Goal: Task Accomplishment & Management: Manage account settings

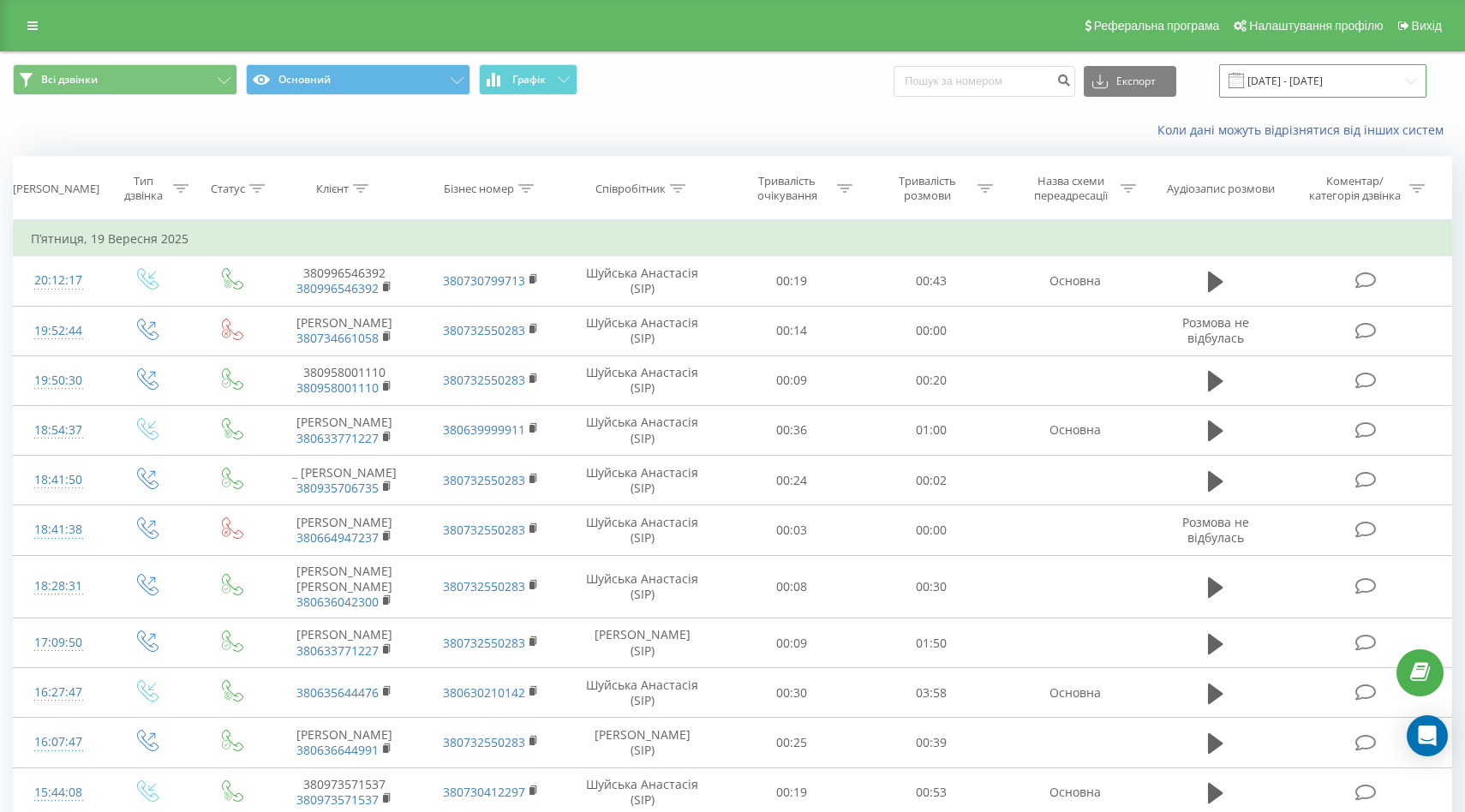
click at [1311, 76] on input "[DATE] - [DATE]" at bounding box center [1322, 81] width 207 height 34
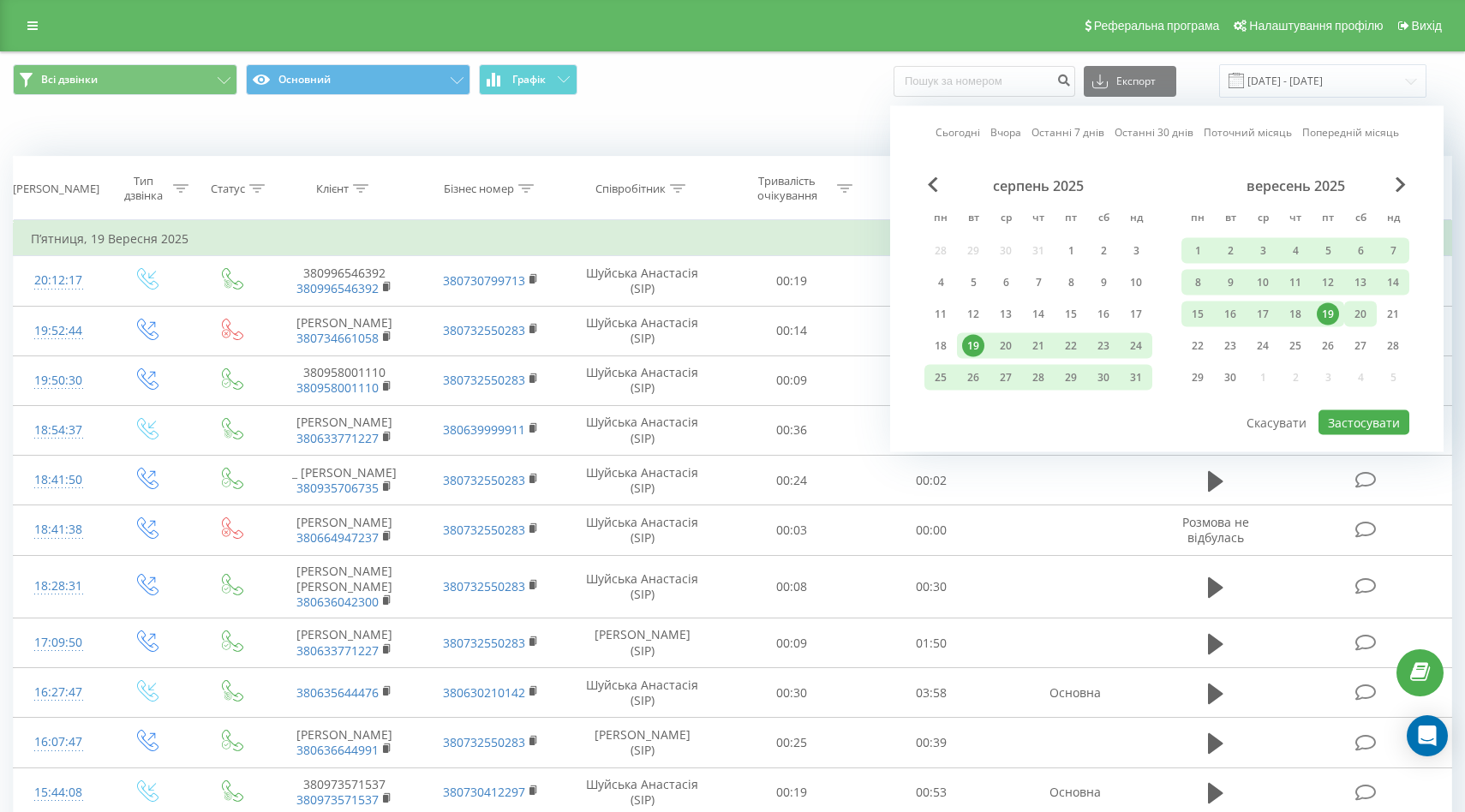
click at [1363, 310] on div "20" at bounding box center [1360, 313] width 22 height 22
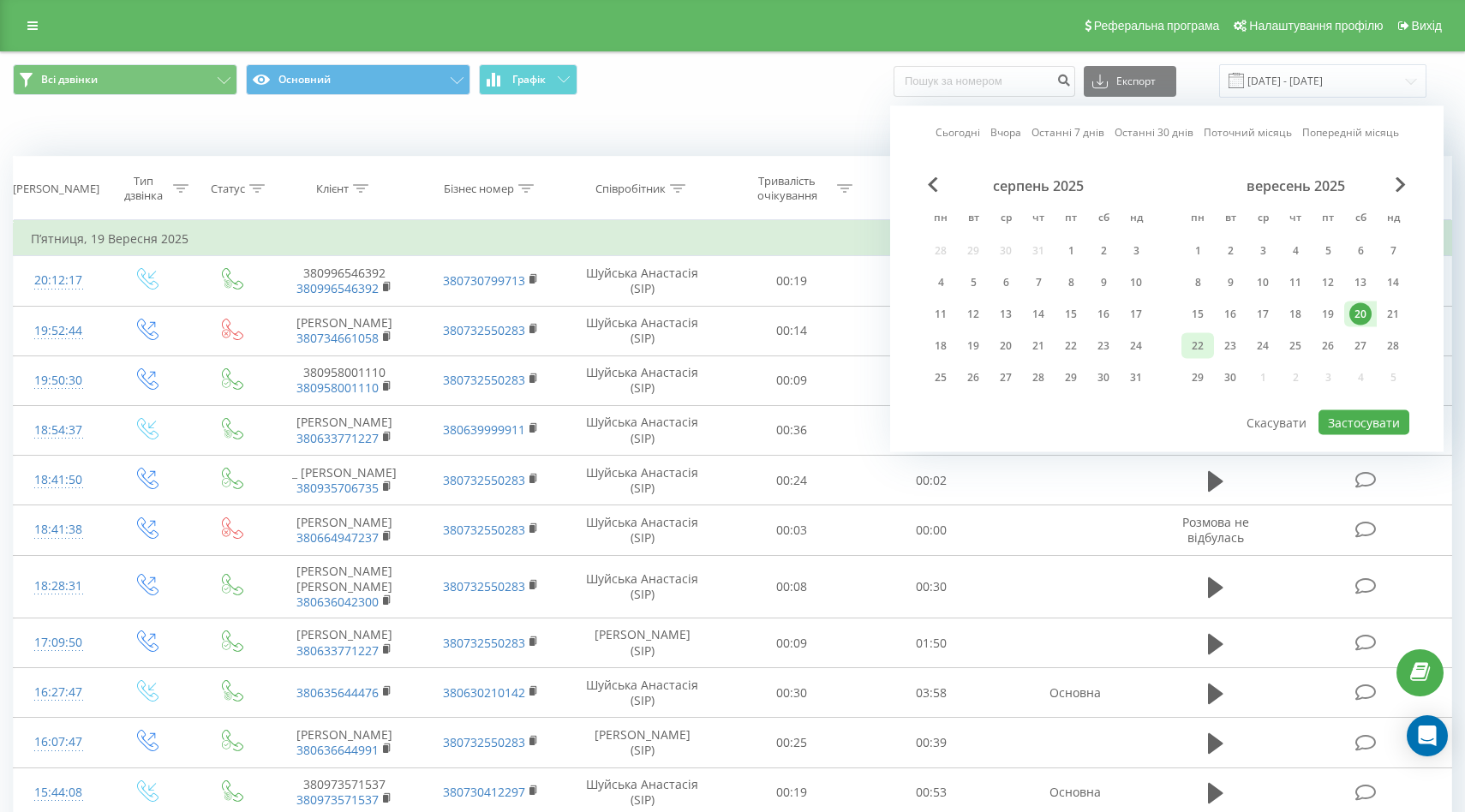
click at [1194, 350] on div "22" at bounding box center [1197, 345] width 22 height 22
click at [1353, 422] on button "Застосувати" at bounding box center [1364, 422] width 91 height 25
type input "[DATE] - [DATE]"
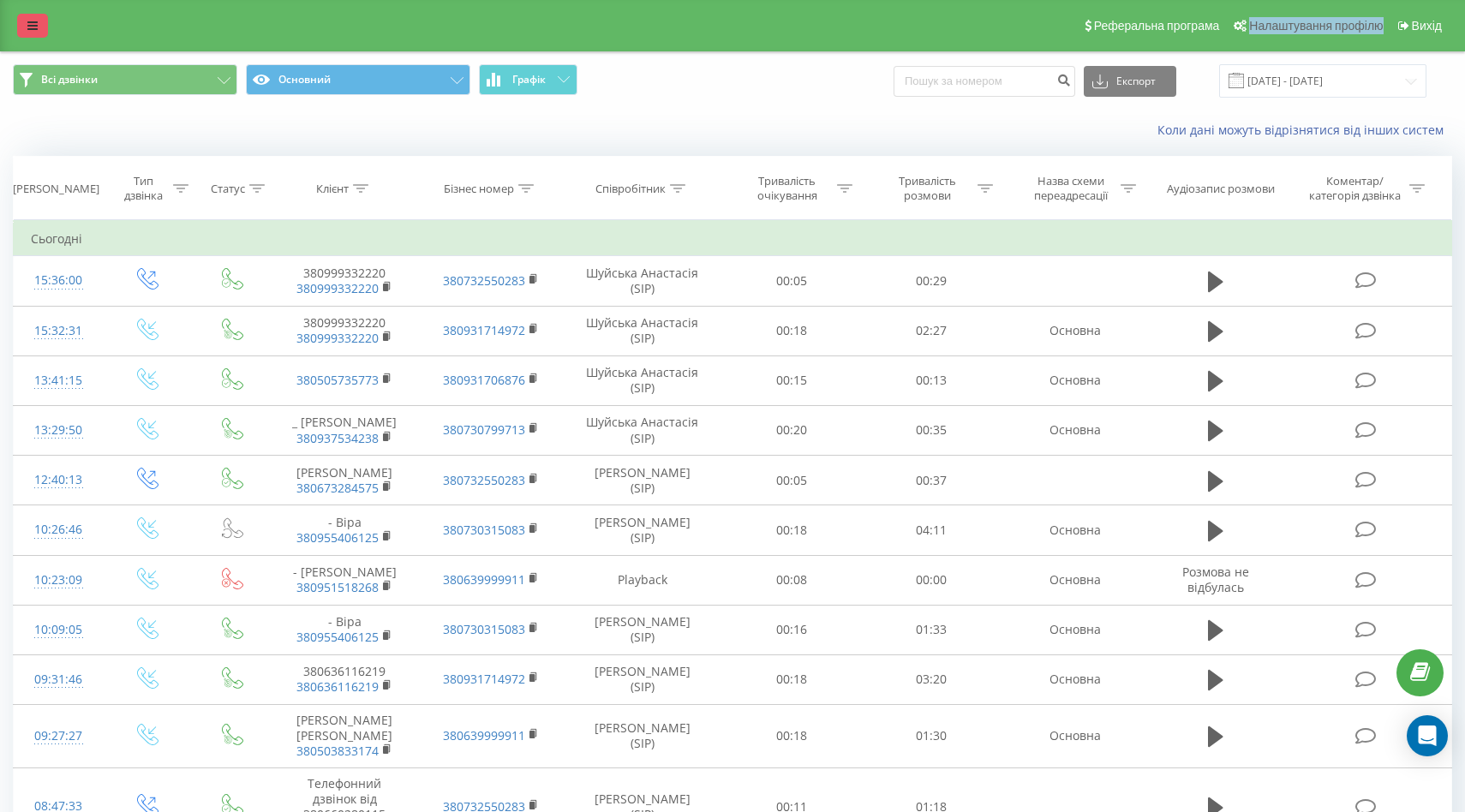
click at [29, 31] on icon at bounding box center [32, 25] width 11 height 12
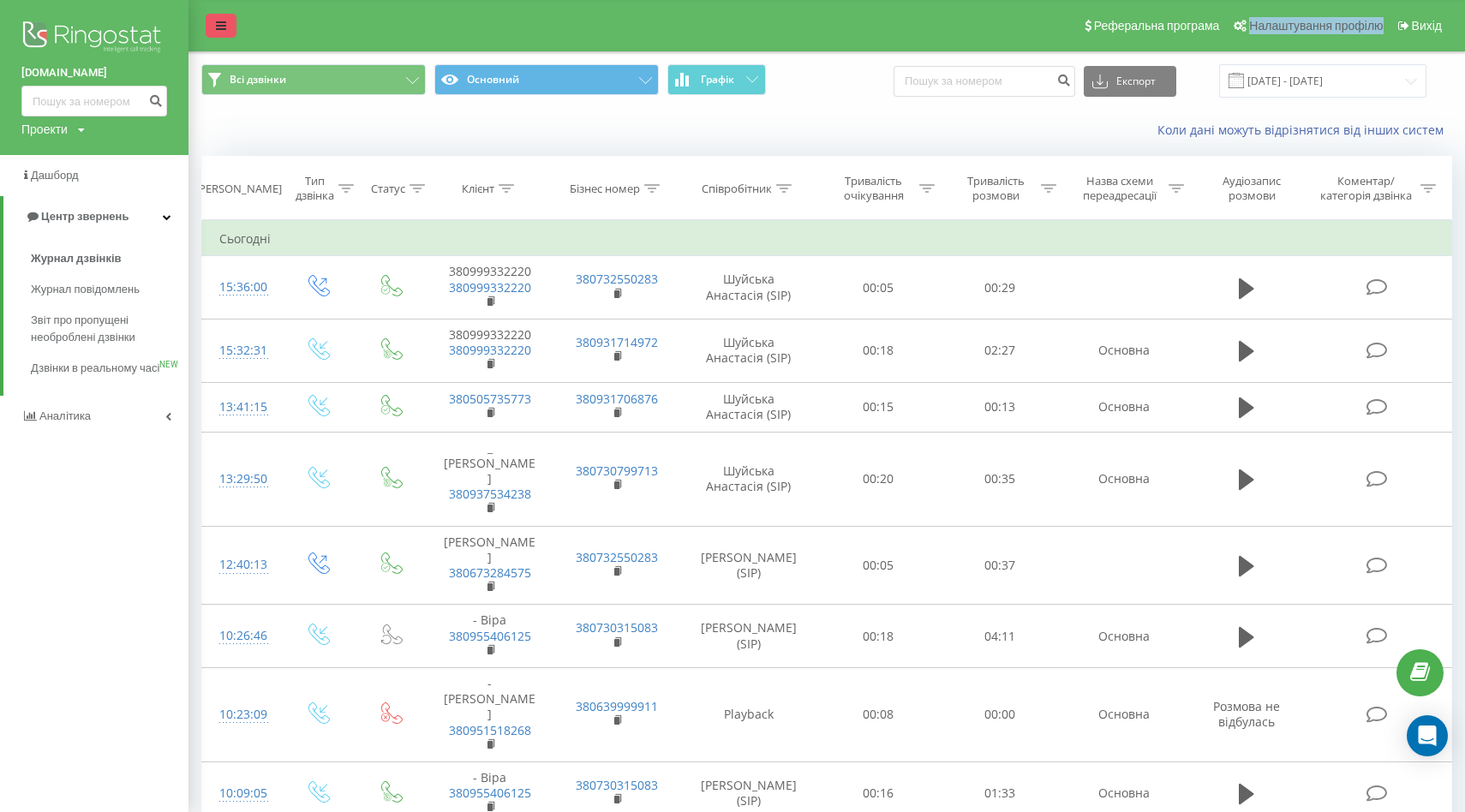
click at [222, 29] on icon at bounding box center [221, 25] width 11 height 12
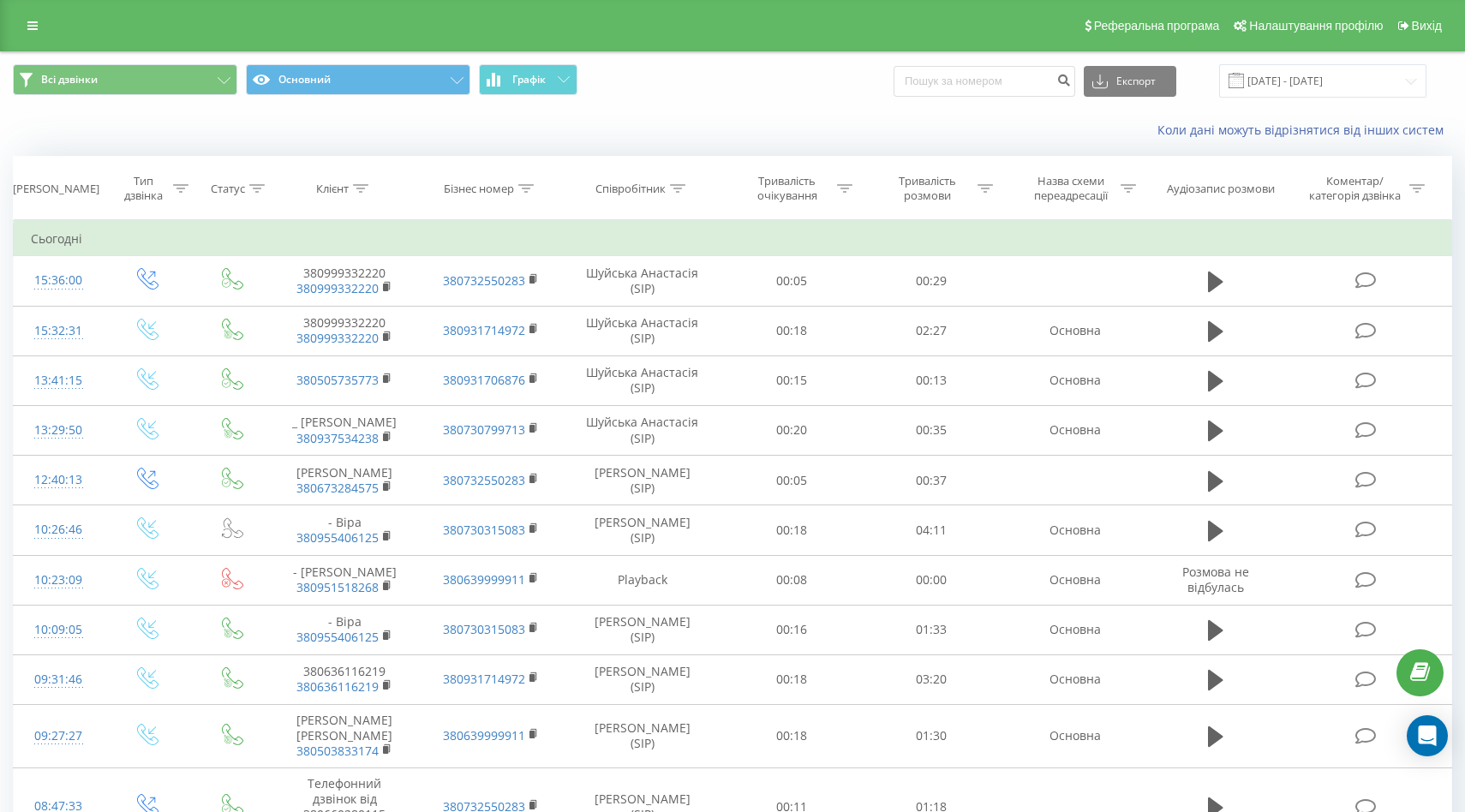
click at [803, 66] on div "Всі дзвінки Основний Графік Експорт .csv .xls .xlsx [DATE] - [DATE]" at bounding box center [732, 81] width 1439 height 34
